Goal: Task Accomplishment & Management: Manage account settings

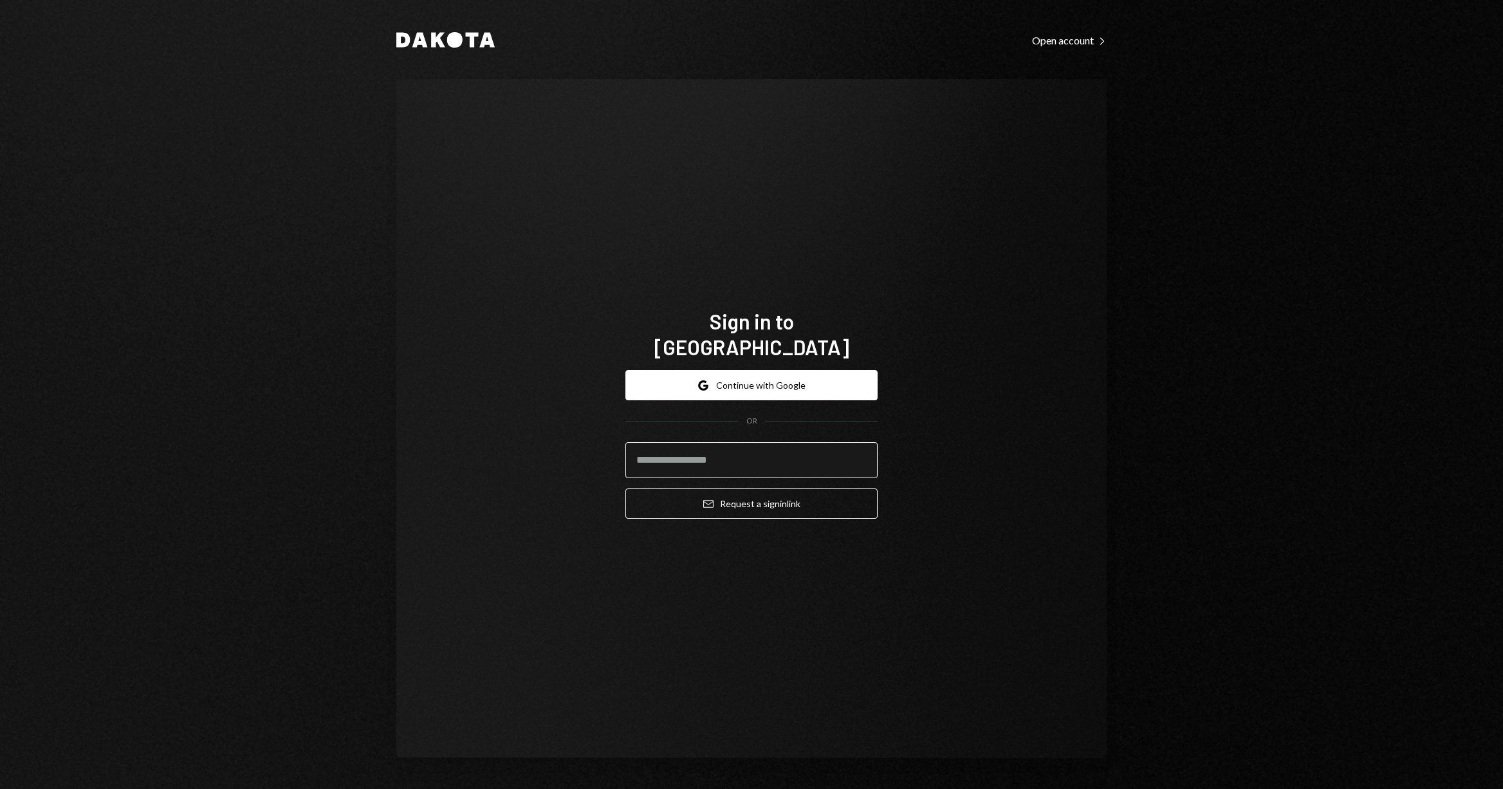
click at [787, 457] on input "email" at bounding box center [751, 460] width 252 height 36
type input "**********"
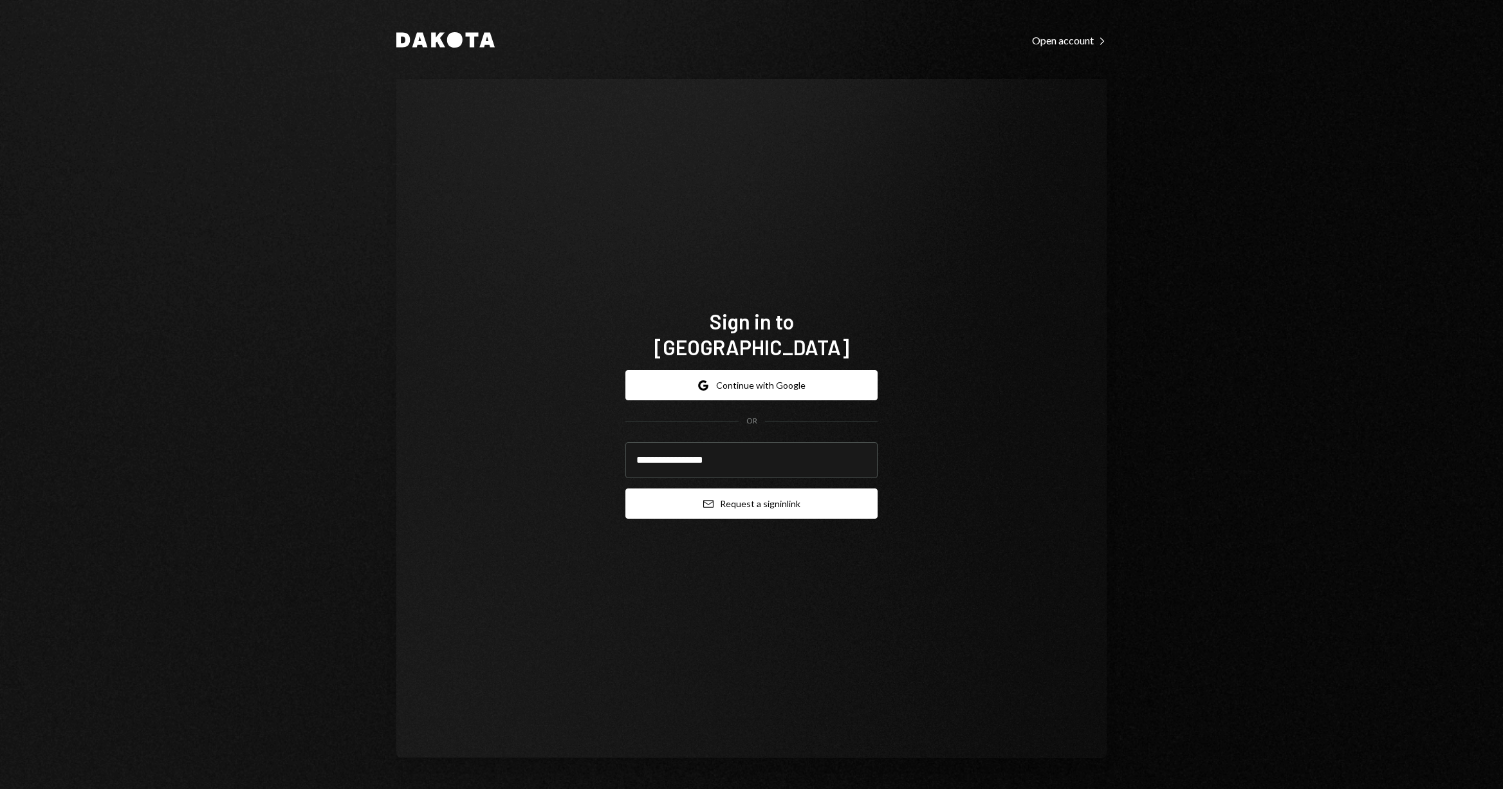
click at [743, 494] on button "Email Request a sign in link" at bounding box center [751, 503] width 252 height 30
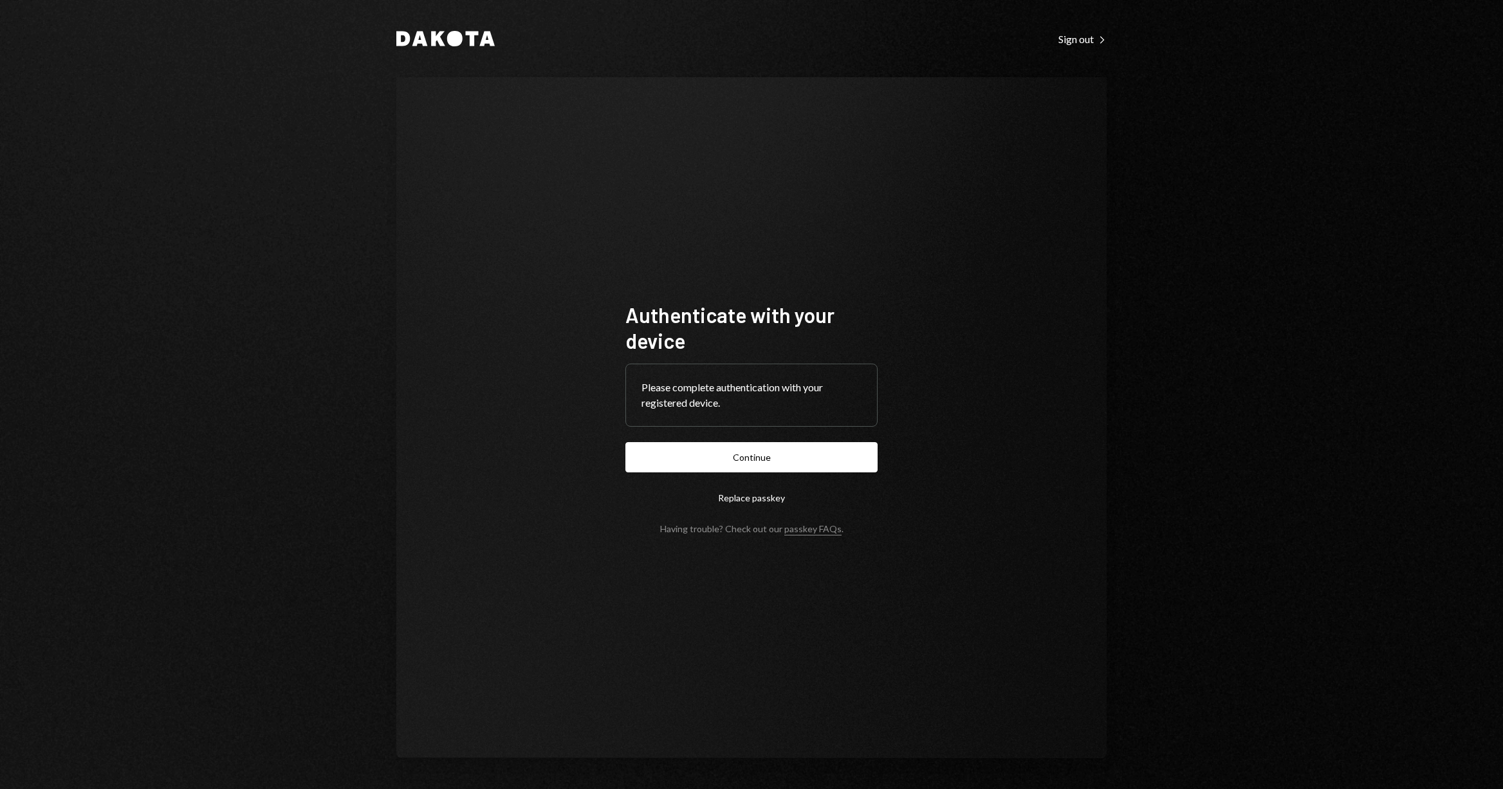
click at [793, 444] on button "Continue" at bounding box center [751, 457] width 252 height 30
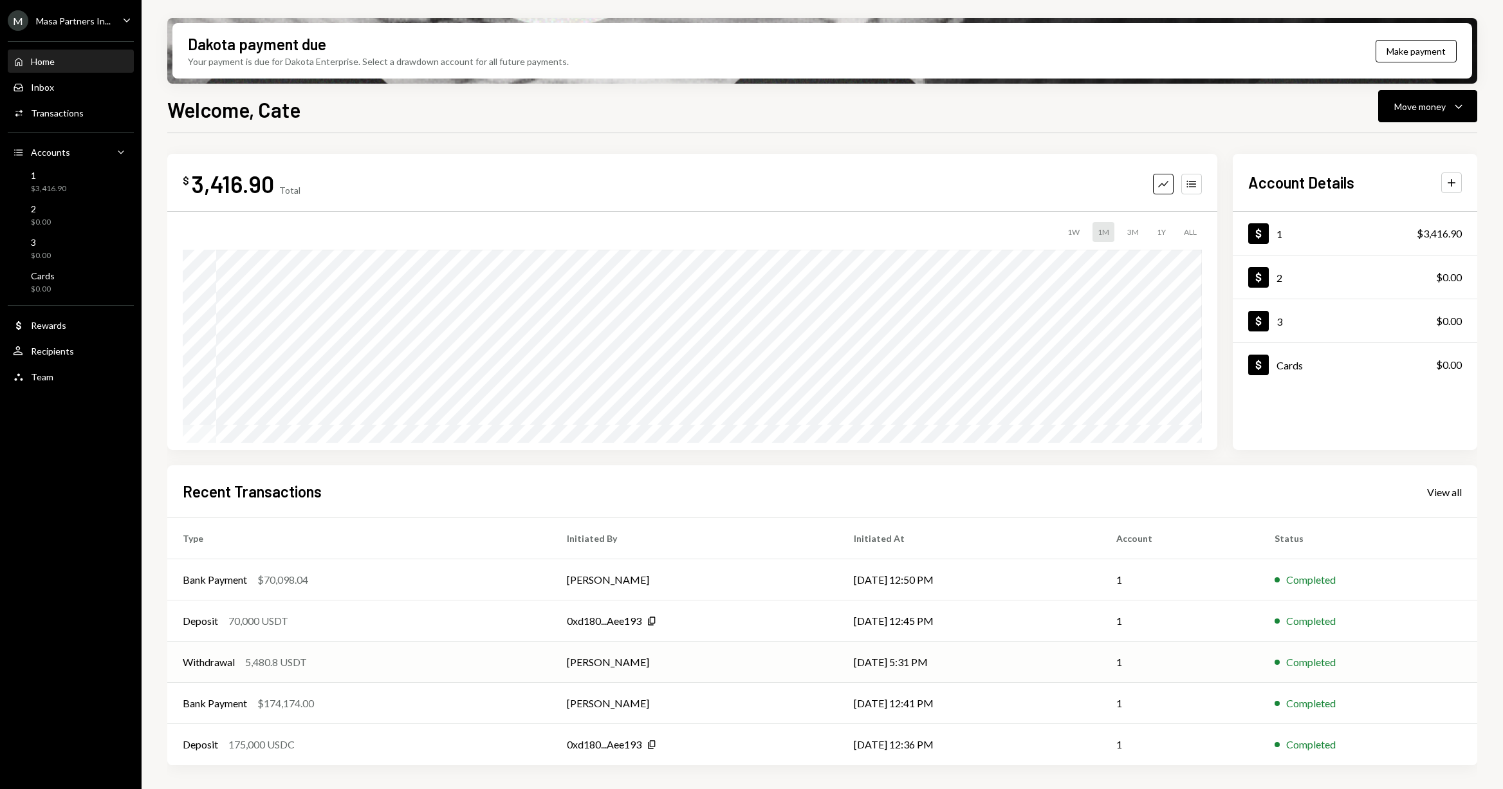
click at [281, 667] on div "5,480.8 USDT" at bounding box center [276, 661] width 62 height 15
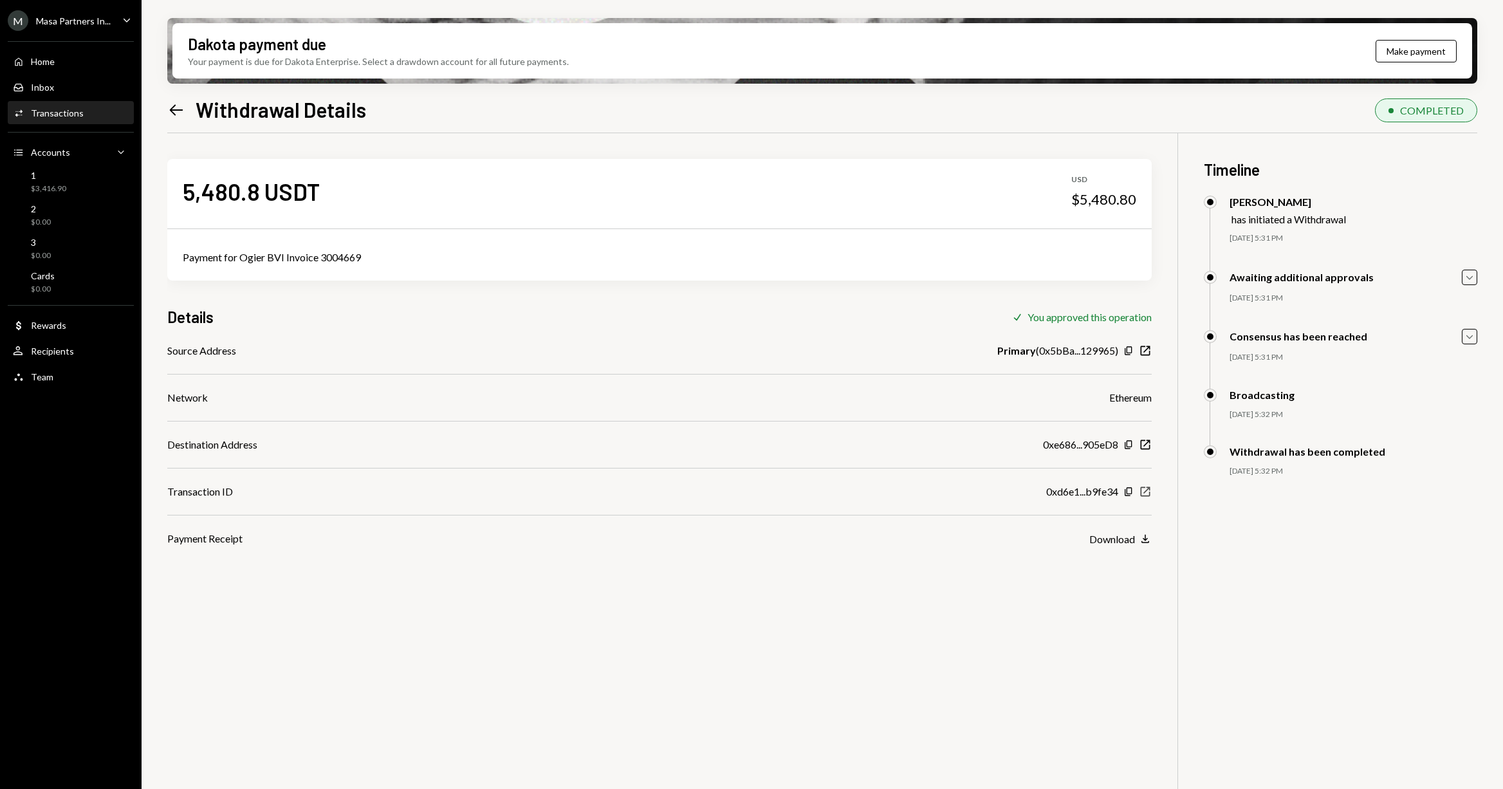
click at [1145, 490] on icon "button" at bounding box center [1146, 492] width 10 height 10
click at [93, 188] on div "1 $3,416.90" at bounding box center [71, 182] width 116 height 24
